Goal: Transaction & Acquisition: Purchase product/service

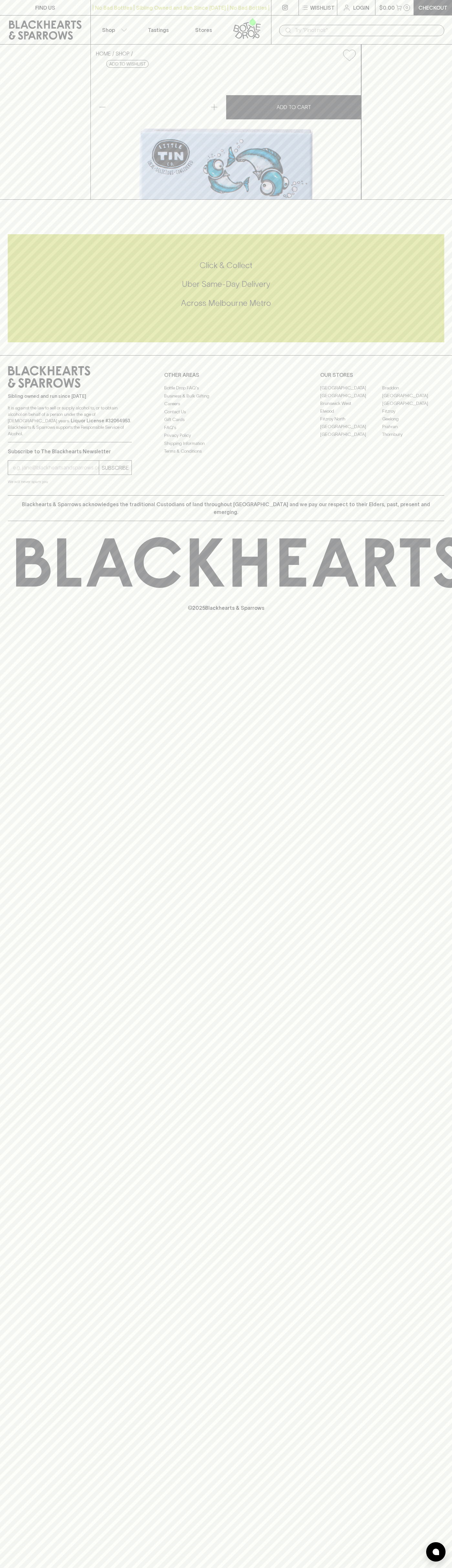
click at [241, 16] on link at bounding box center [249, 29] width 45 height 29
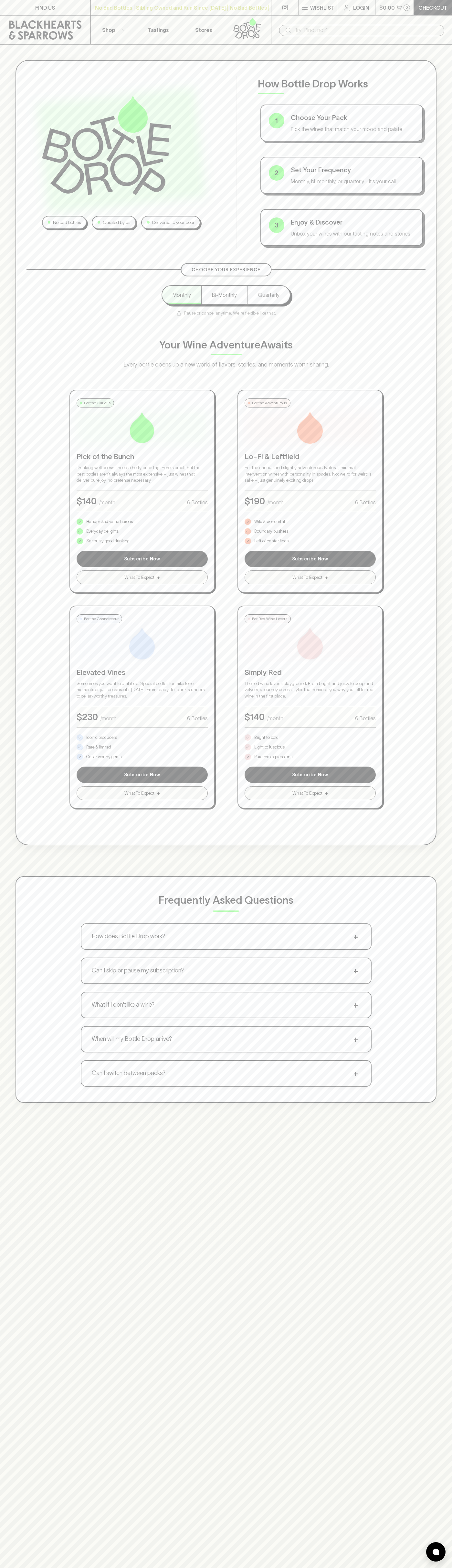
click at [440, 1282] on div "No bad bottles Curated by us Delivered to your door How Bottle Drop Works 1 Cho…" at bounding box center [226, 828] width 452 height 1568
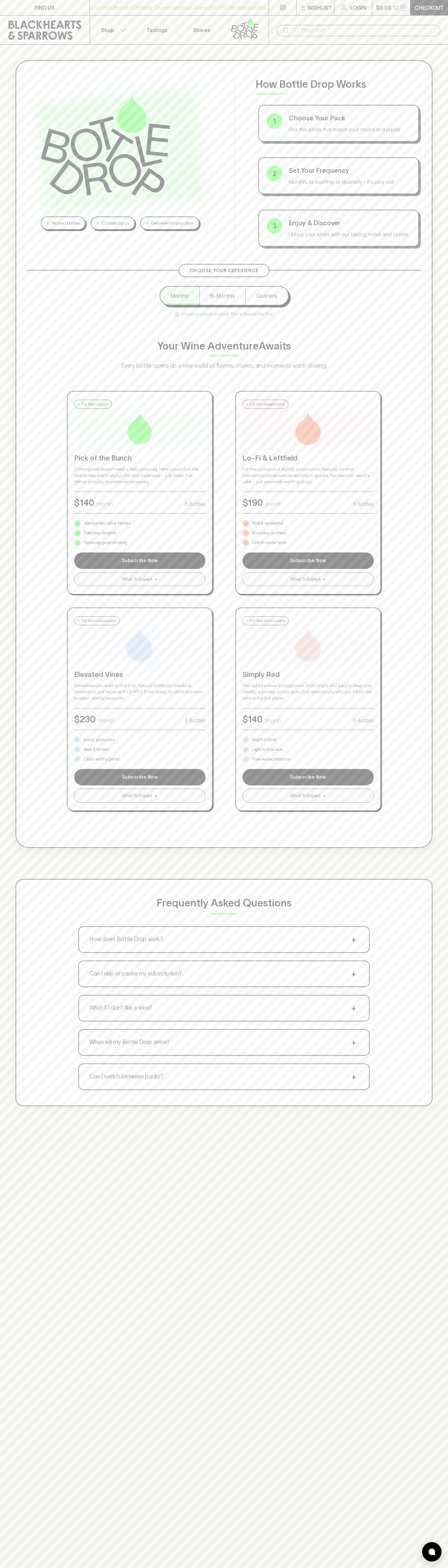
click at [34, 1572] on html "FIND US | No Bad Bottles | Sibling Owned and Run Since [DATE] | No Bad Bottles …" at bounding box center [224, 1014] width 448 height 2028
click at [4, 918] on div "No bad bottles Curated by us Delivered to your door How Bottle Drop Works 1 Cho…" at bounding box center [224, 583] width 448 height 1077
click at [264, 740] on p "Bright to bold" at bounding box center [264, 739] width 24 height 7
